Goal: Transaction & Acquisition: Download file/media

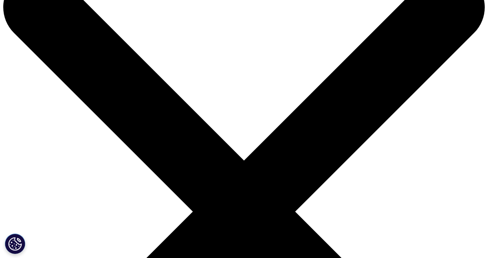
scroll to position [41, 0]
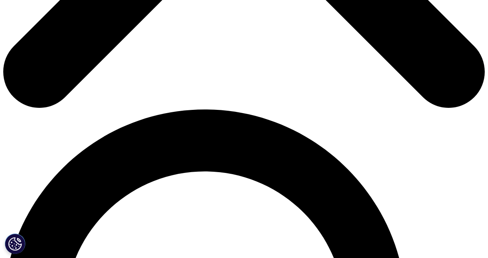
scroll to position [407, 0]
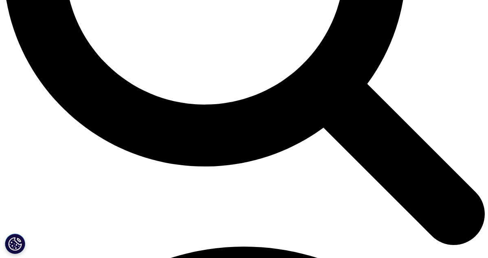
scroll to position [733, 0]
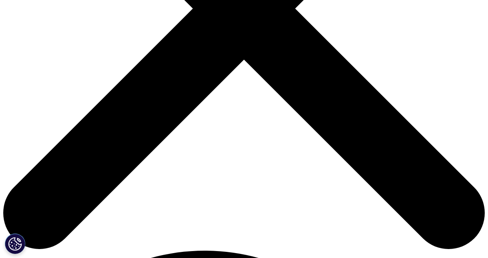
scroll to position [244, 0]
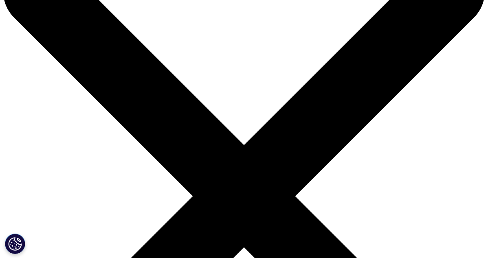
scroll to position [0, 0]
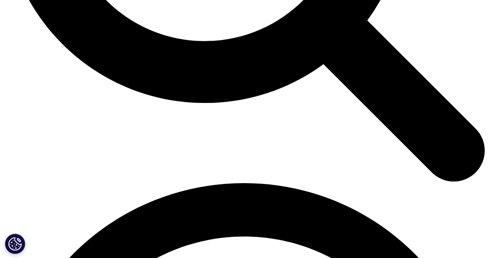
scroll to position [733, 0]
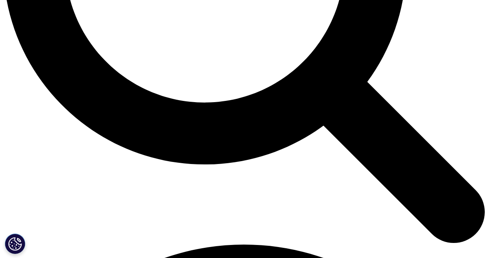
drag, startPoint x: 243, startPoint y: 125, endPoint x: 243, endPoint y: 136, distance: 11.0
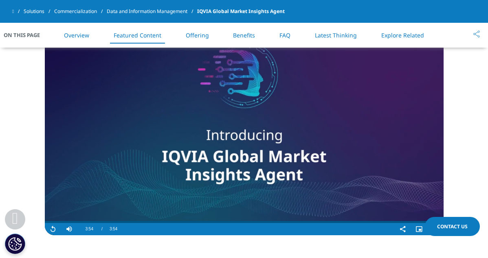
click at [214, 152] on video "Video Player" at bounding box center [244, 123] width 398 height 225
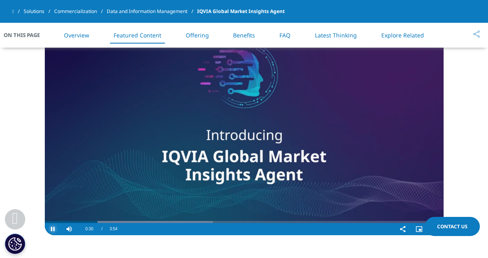
click at [53, 229] on span "Video Player" at bounding box center [53, 229] width 16 height 0
